Goal: Information Seeking & Learning: Learn about a topic

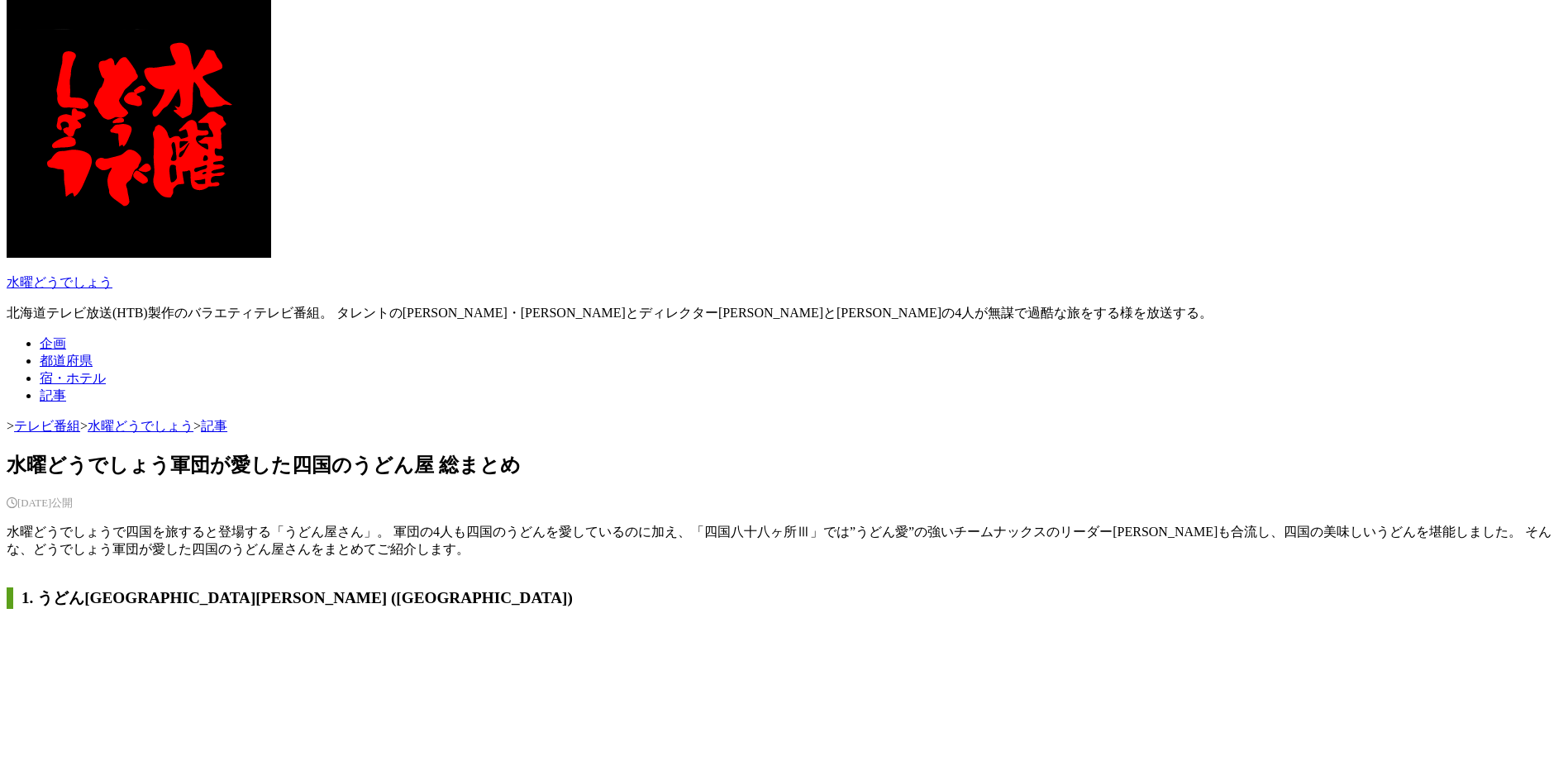
scroll to position [455, 0]
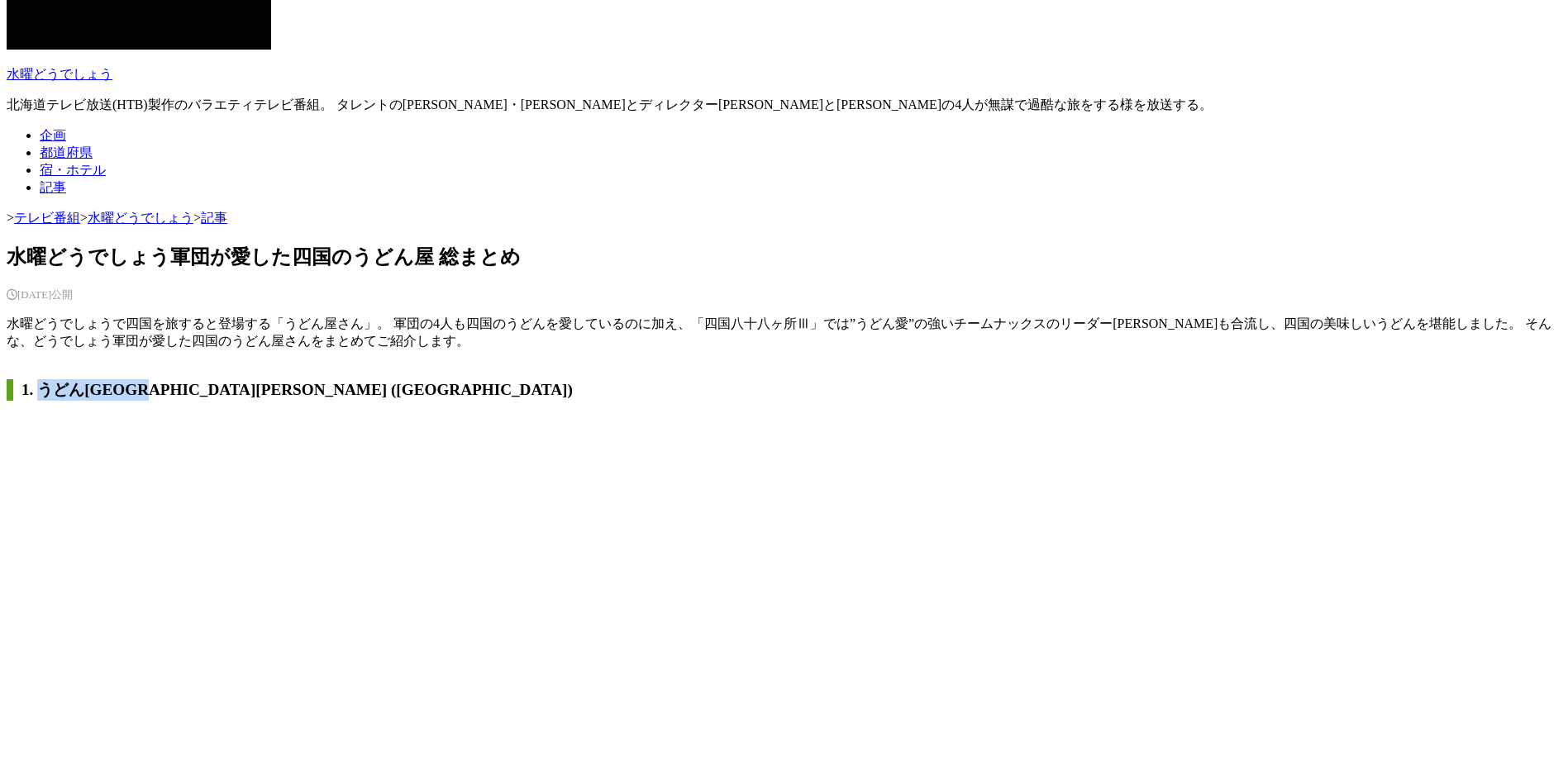
drag, startPoint x: 46, startPoint y: 438, endPoint x: 166, endPoint y: 439, distance: 120.0
click at [166, 401] on h2 "1. うどん[GEOGRAPHIC_DATA][PERSON_NAME] ([GEOGRAPHIC_DATA])" at bounding box center [784, 389] width 1554 height 21
copy h2 "うどん本陣 [PERSON_NAME]屋"
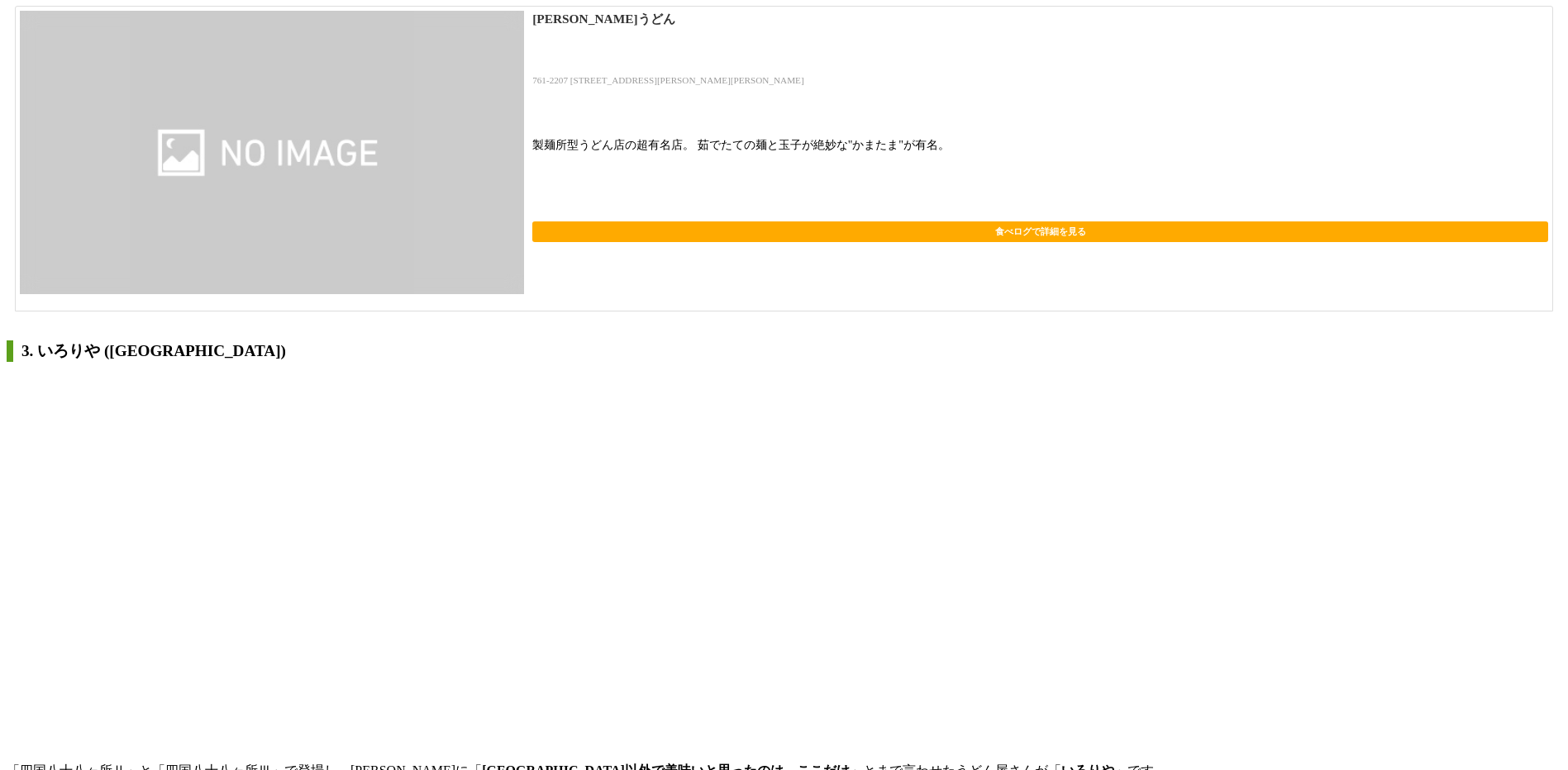
scroll to position [2152, 0]
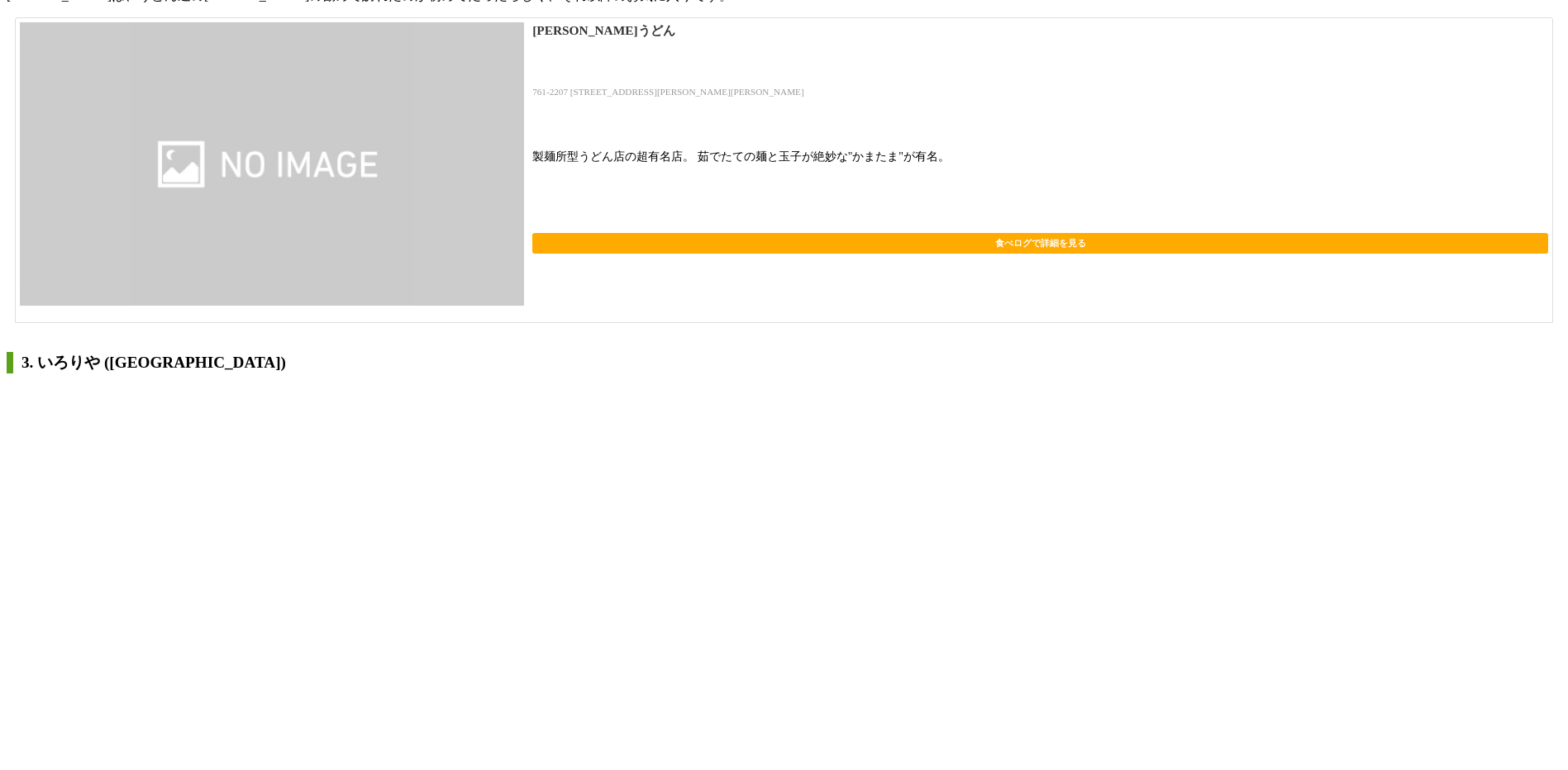
drag, startPoint x: 46, startPoint y: 107, endPoint x: 130, endPoint y: 105, distance: 84.0
drag, startPoint x: 130, startPoint y: 105, endPoint x: 115, endPoint y: 108, distance: 15.3
copy h2 "山越えうどん"
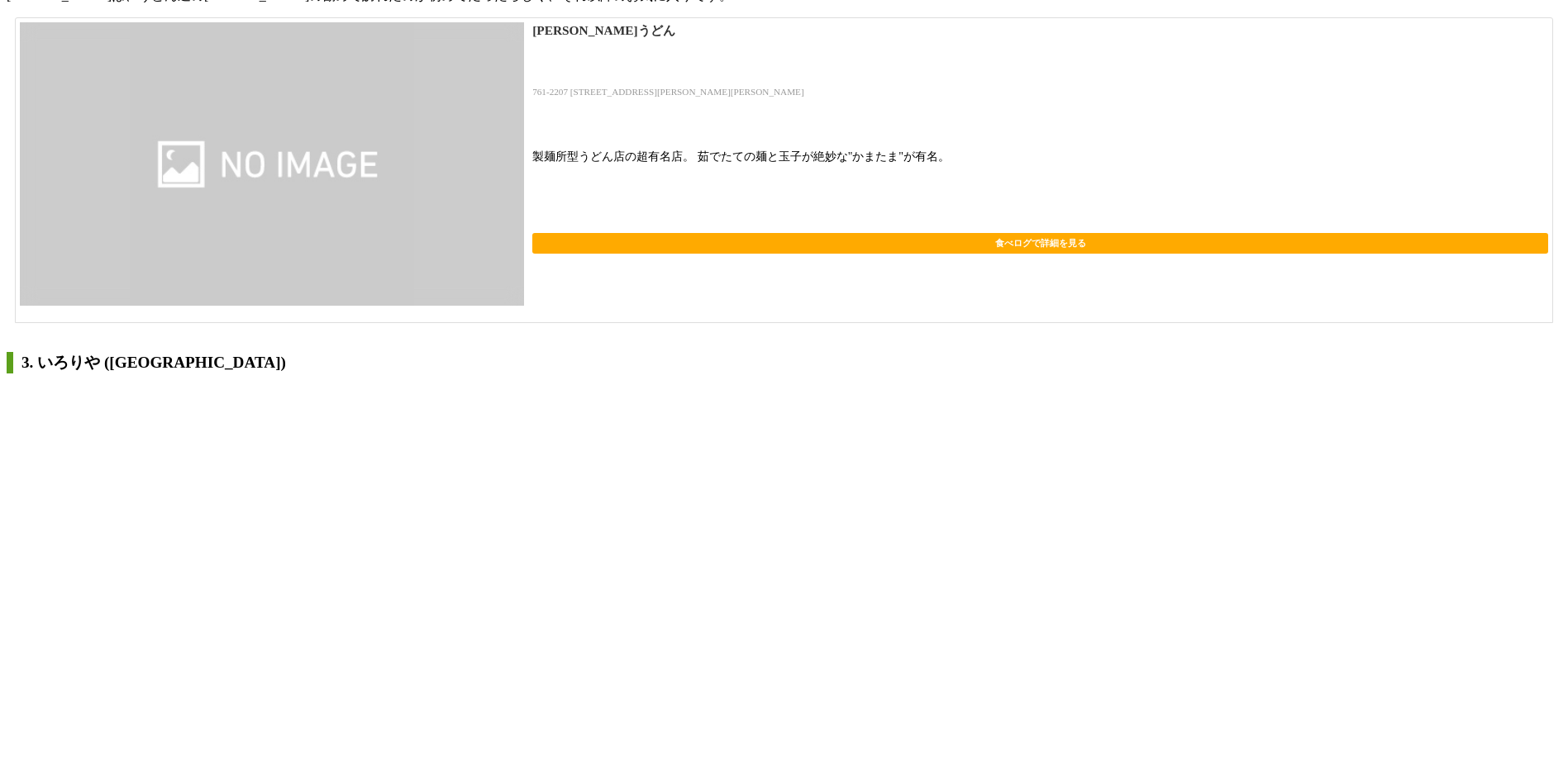
drag, startPoint x: 209, startPoint y: 113, endPoint x: 36, endPoint y: 114, distance: 173.0
drag, startPoint x: 24, startPoint y: 114, endPoint x: 203, endPoint y: 116, distance: 179.0
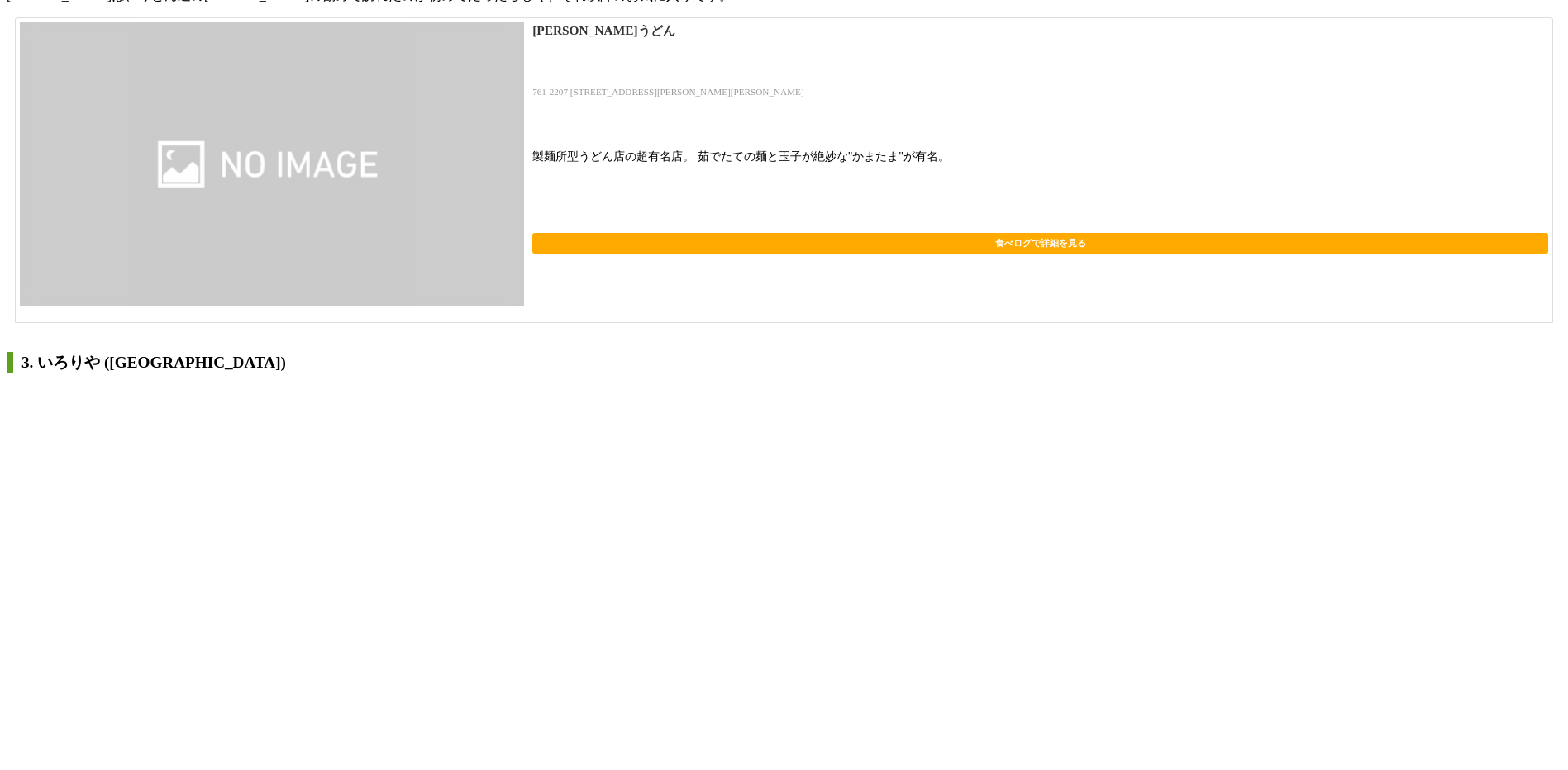
drag, startPoint x: 203, startPoint y: 116, endPoint x: 178, endPoint y: 115, distance: 25.0
copy h2 "2. 山越えうどん ([GEOGRAPHIC_DATA])"
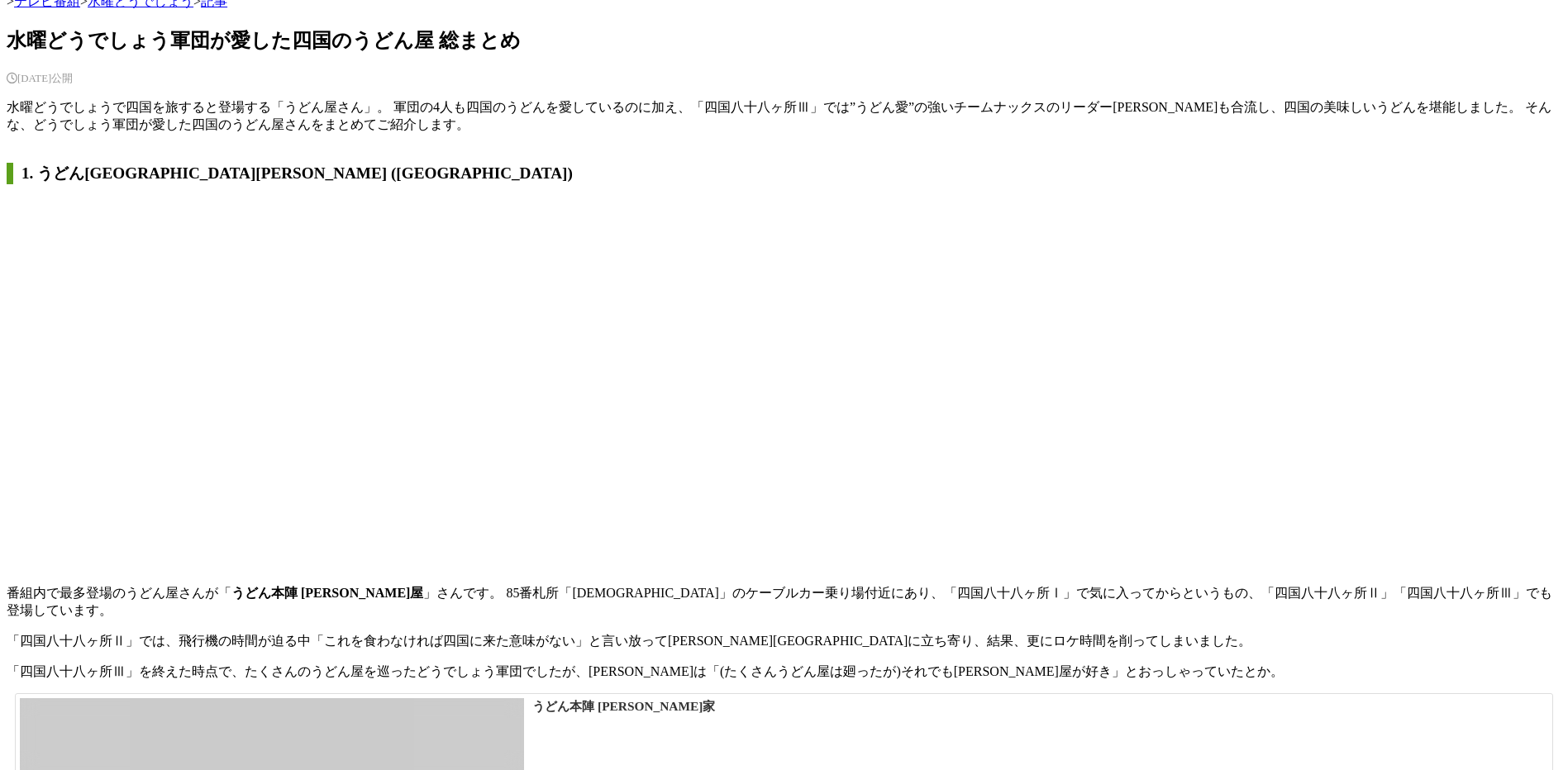
scroll to position [605, 0]
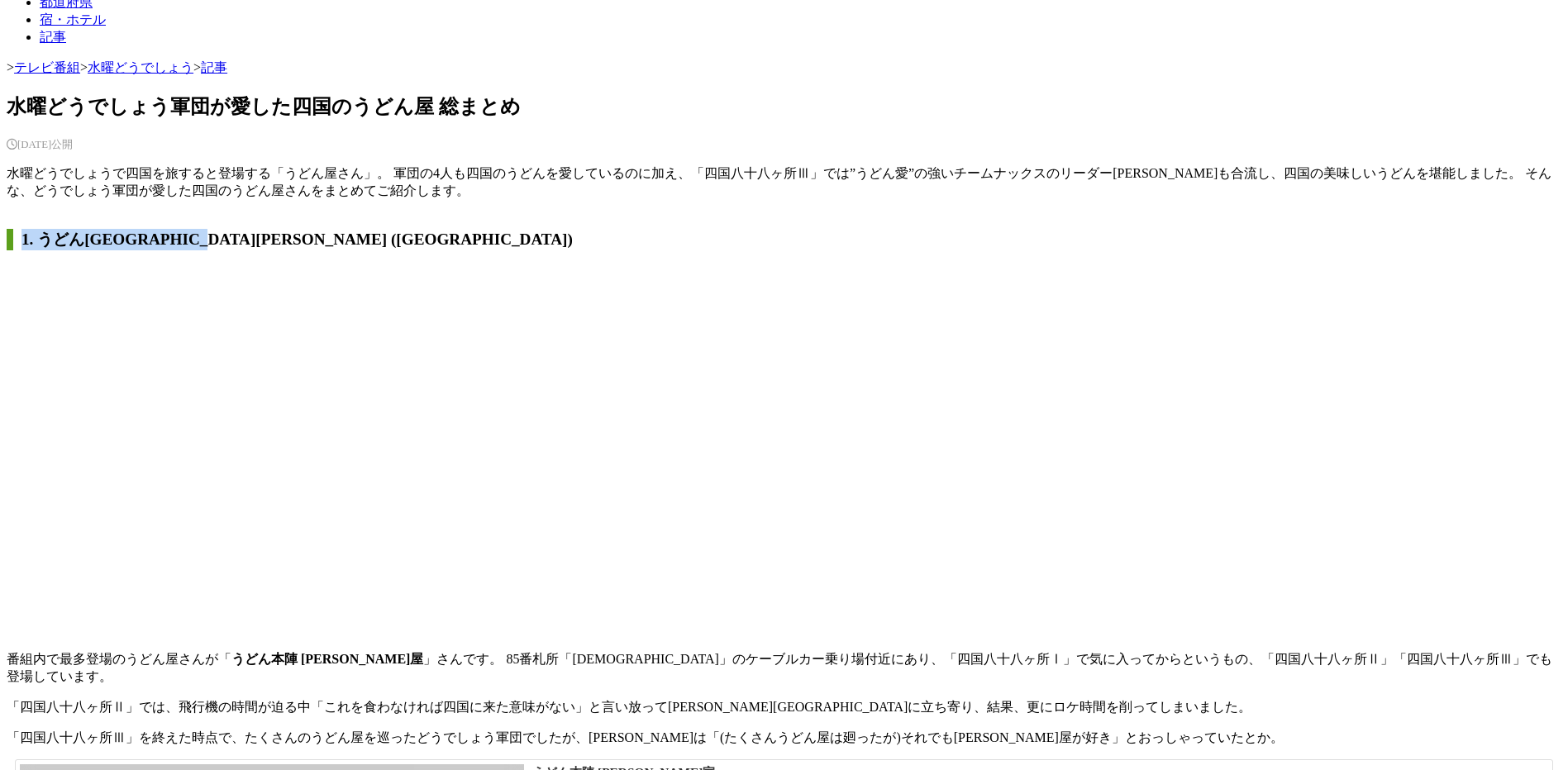
drag, startPoint x: 276, startPoint y: 285, endPoint x: 12, endPoint y: 283, distance: 264.0
click at [12, 251] on h2 "1. うどん[GEOGRAPHIC_DATA][PERSON_NAME] ([GEOGRAPHIC_DATA])" at bounding box center [784, 239] width 1554 height 21
copy h2 "1. うどん[GEOGRAPHIC_DATA][PERSON_NAME] ([GEOGRAPHIC_DATA])"
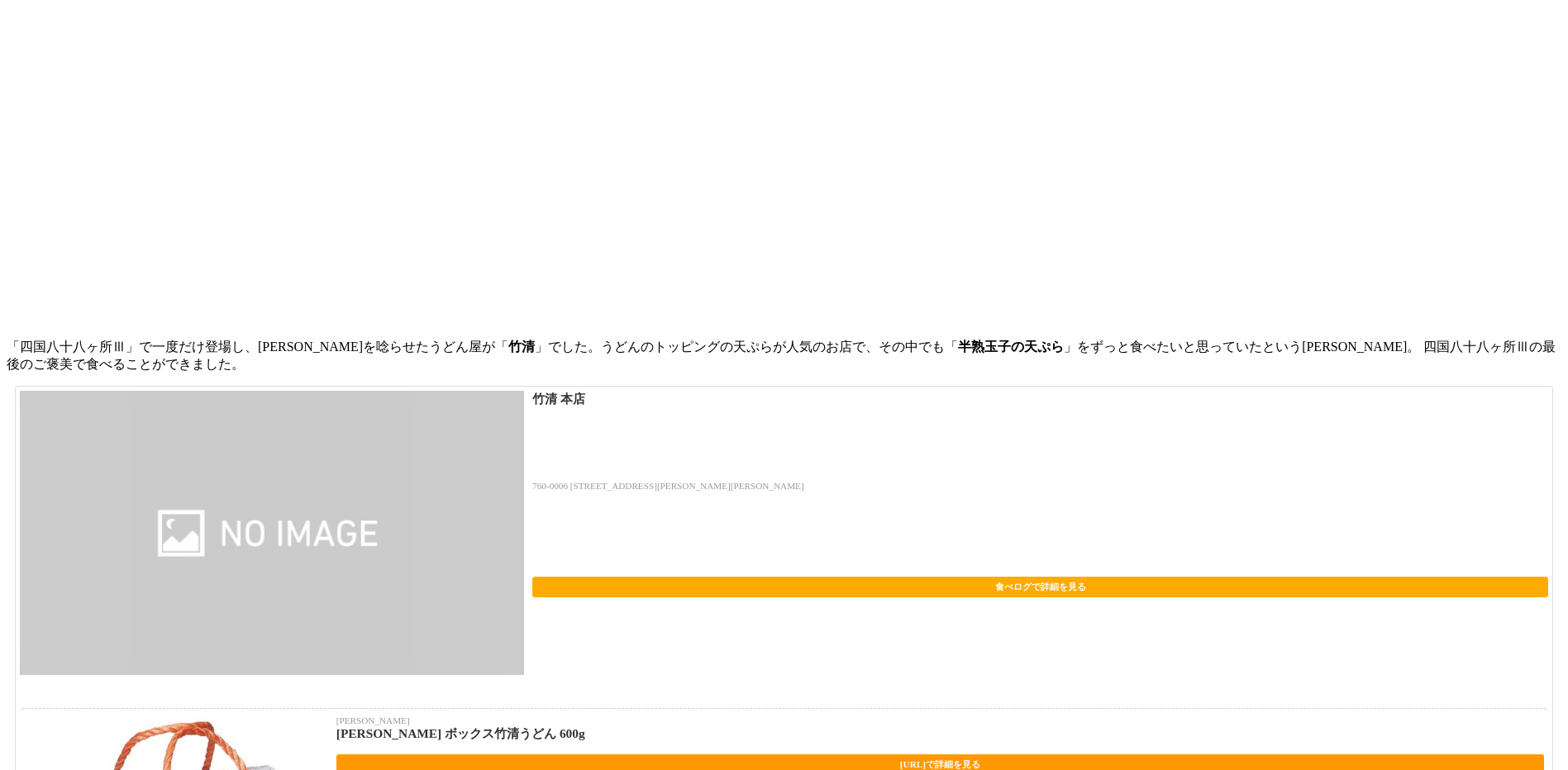
scroll to position [3424, 0]
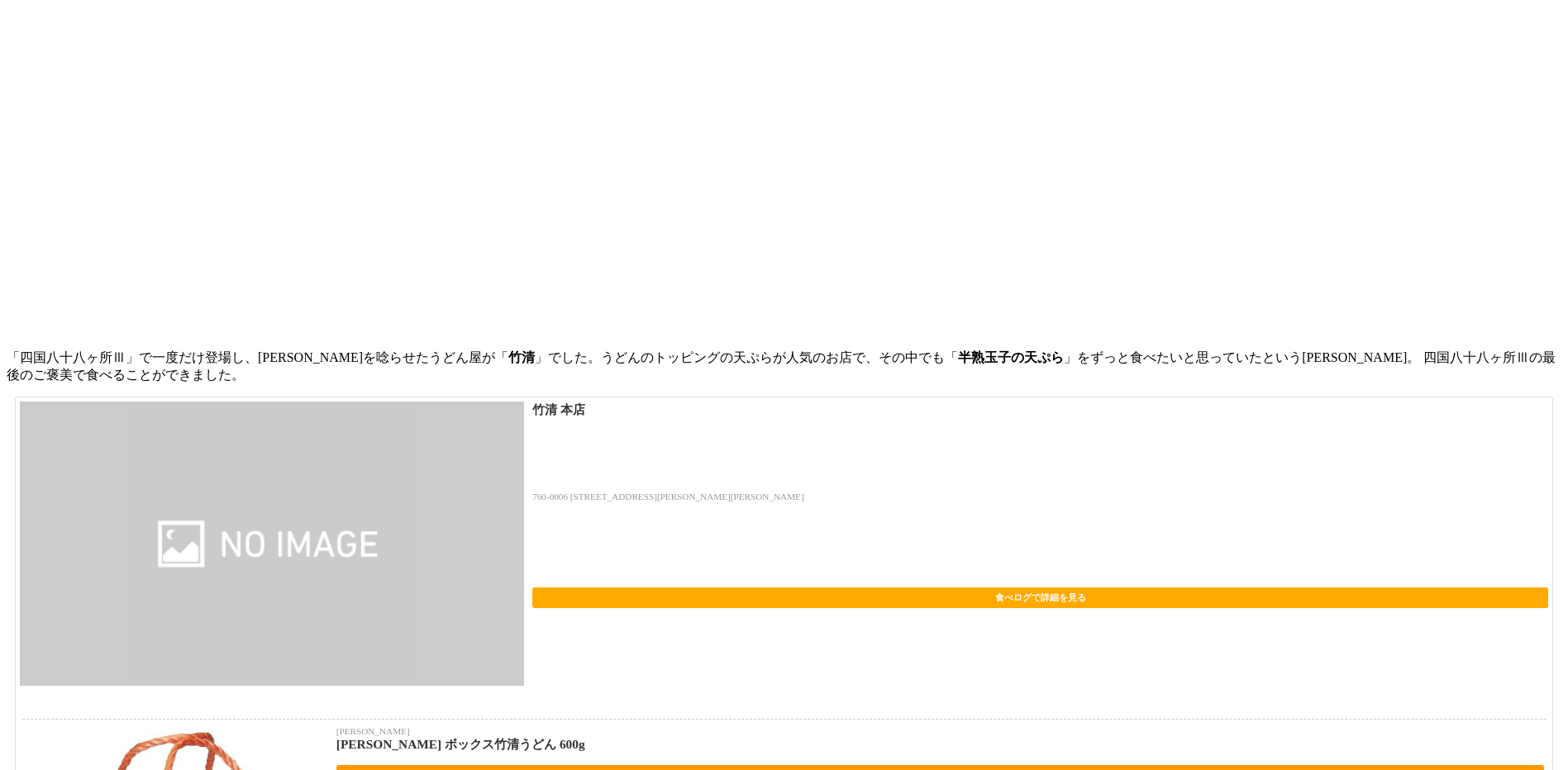
drag, startPoint x: 191, startPoint y: 160, endPoint x: 13, endPoint y: 166, distance: 178.1
drag, startPoint x: 13, startPoint y: 166, endPoint x: 48, endPoint y: 165, distance: 35.0
copy h2 "3. いろりや ([GEOGRAPHIC_DATA])"
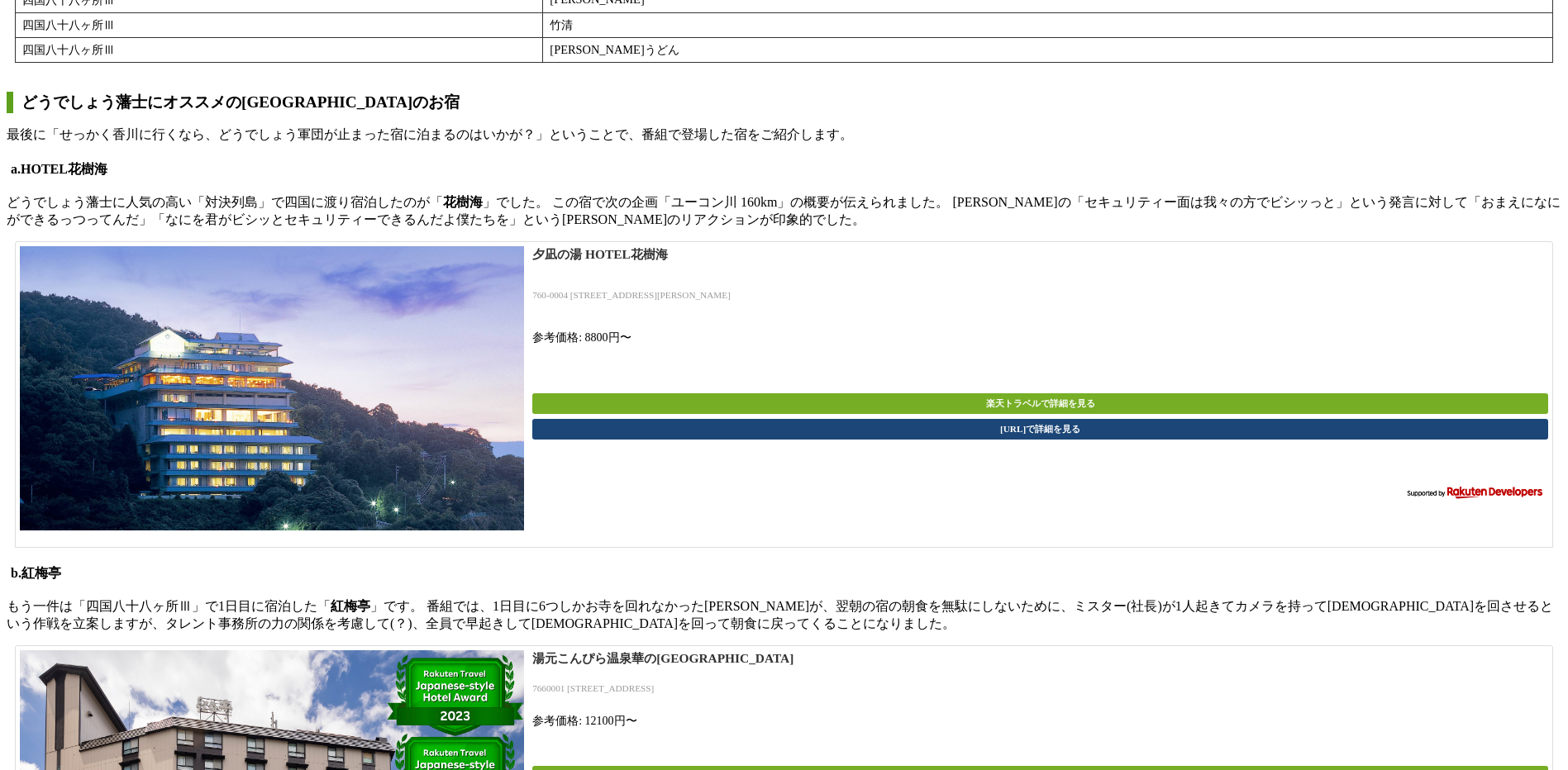
scroll to position [4829, 0]
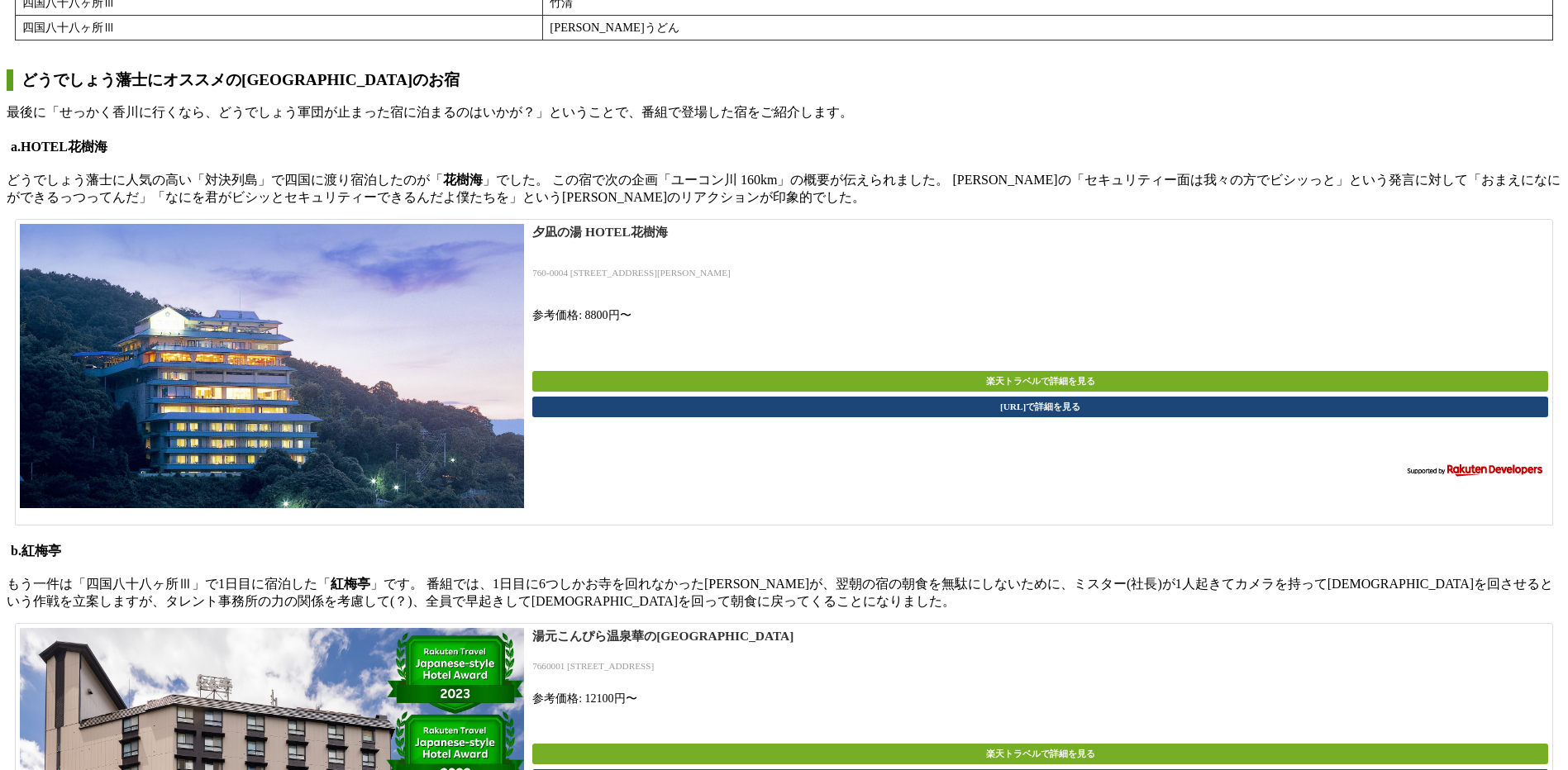
drag, startPoint x: 157, startPoint y: 127, endPoint x: 17, endPoint y: 121, distance: 140.1
copy h2 "4. 竹清 ([GEOGRAPHIC_DATA])"
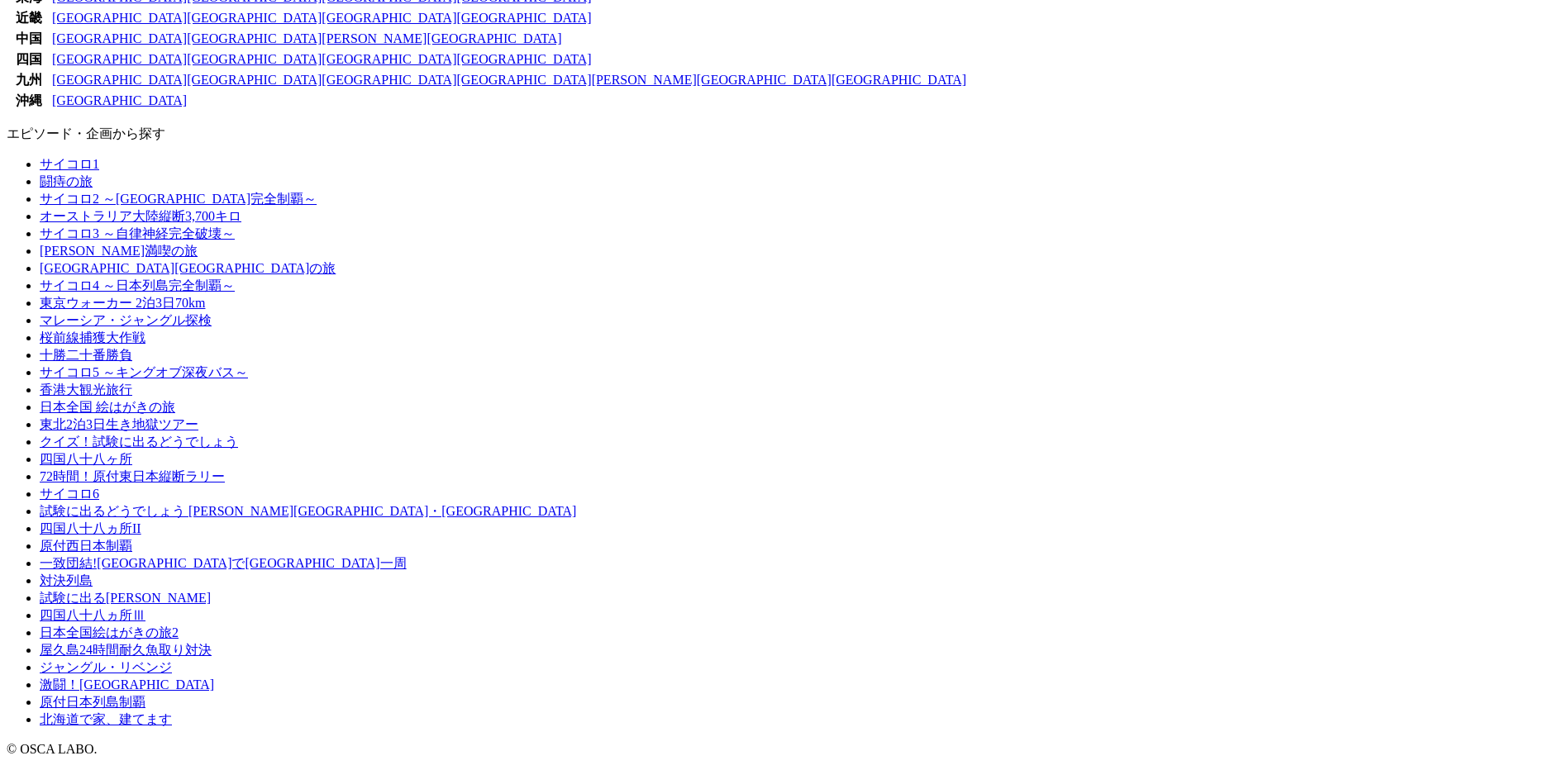
scroll to position [8581, 0]
